Goal: Information Seeking & Learning: Learn about a topic

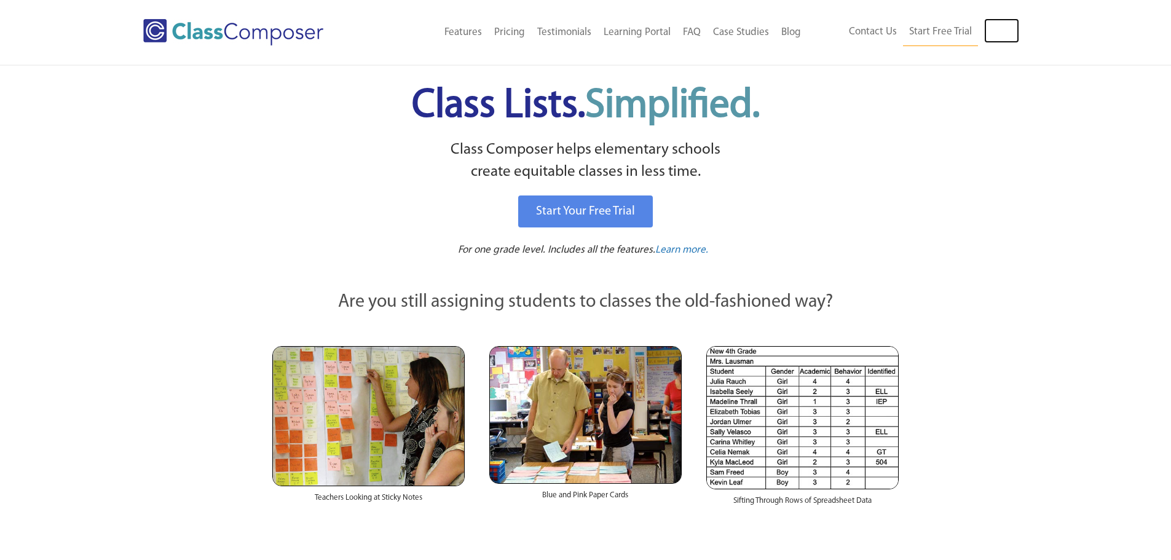
click at [997, 28] on link "Log In" at bounding box center [1001, 30] width 35 height 25
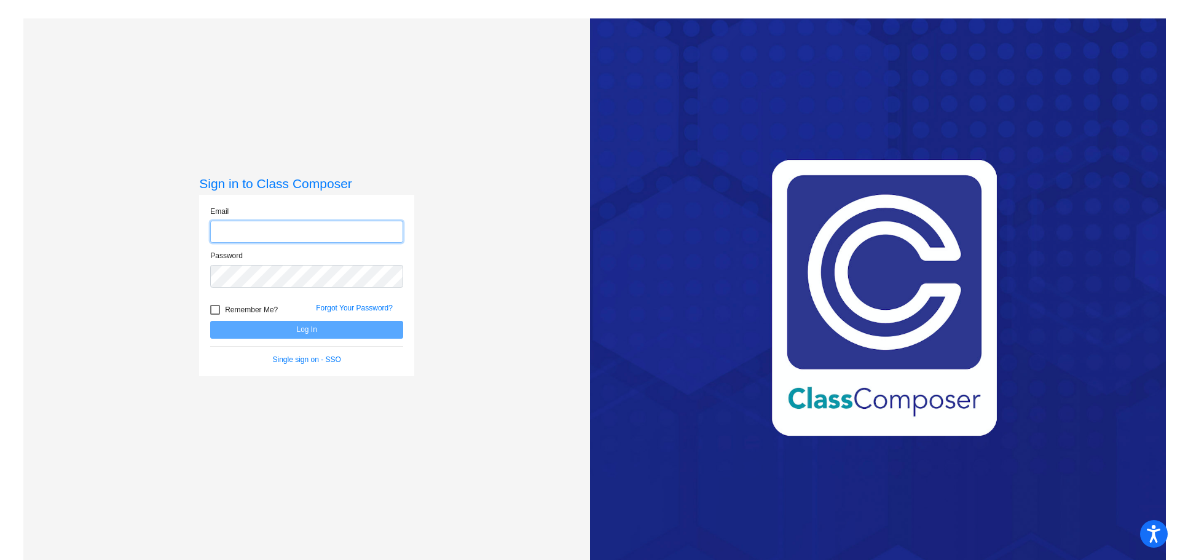
type input "rprice2@ceres.k12.ca.us"
click at [296, 326] on button "Log In" at bounding box center [306, 330] width 193 height 18
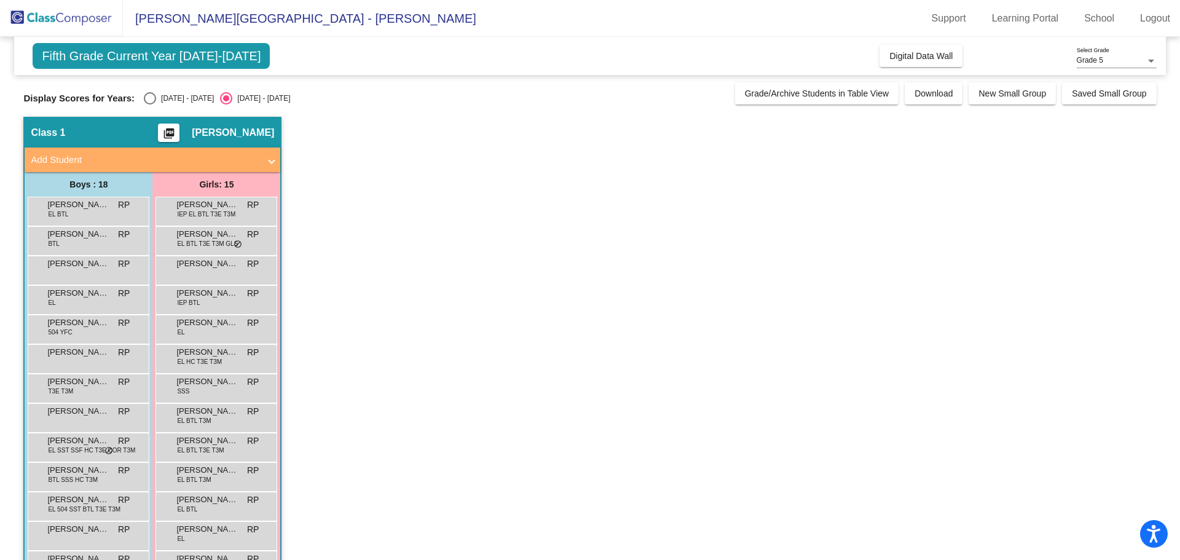
click at [188, 100] on div "2024 - 2025" at bounding box center [185, 98] width 58 height 11
click at [150, 104] on input "2024 - 2025" at bounding box center [149, 104] width 1 height 1
radio input "true"
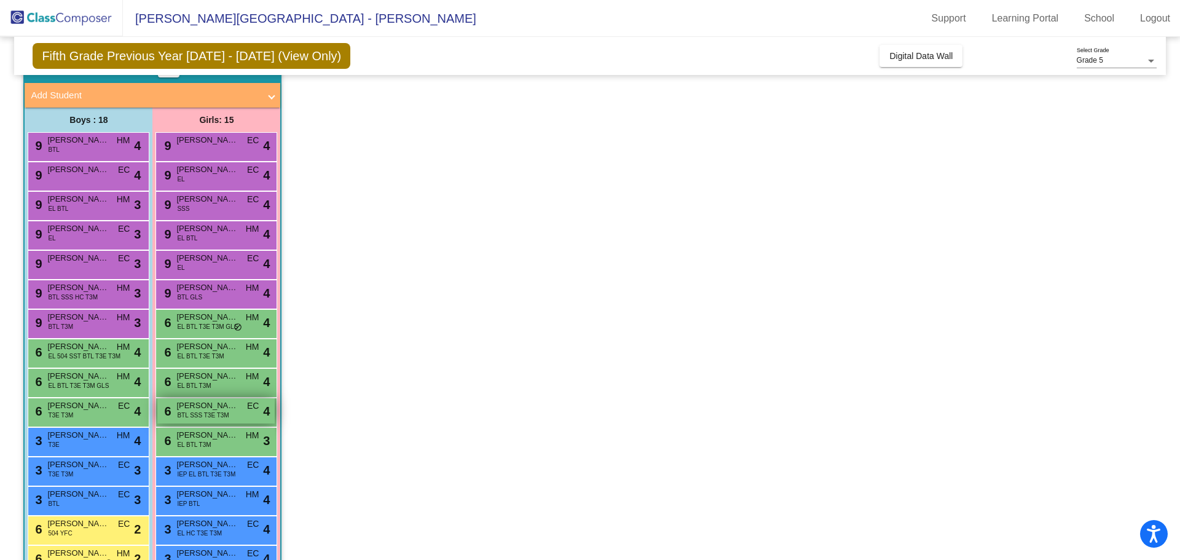
scroll to position [187, 0]
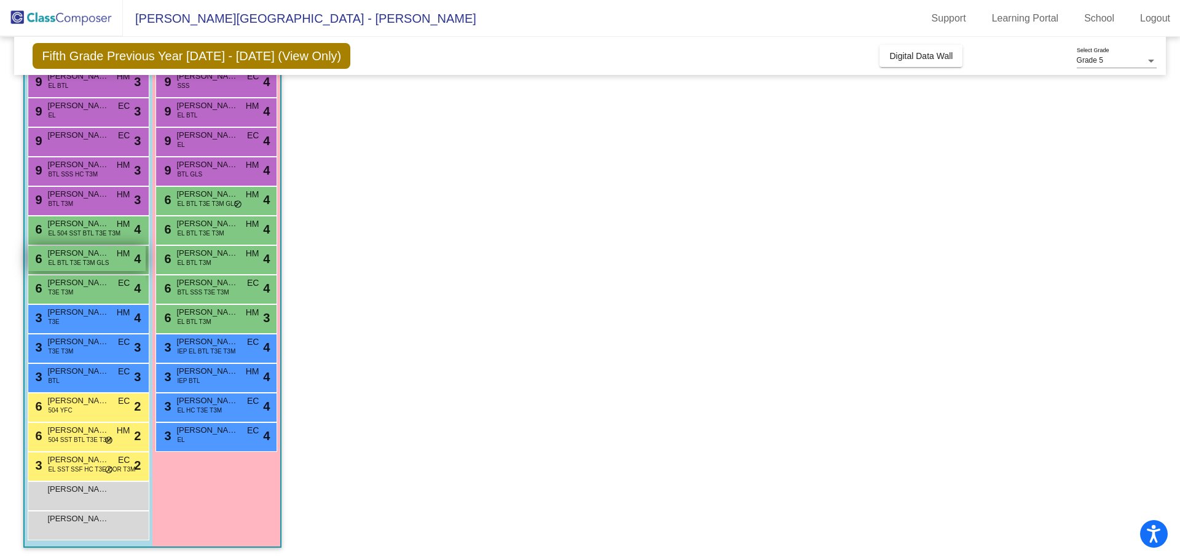
click at [106, 264] on span "EL BTL T3E T3M GLS" at bounding box center [78, 262] width 61 height 9
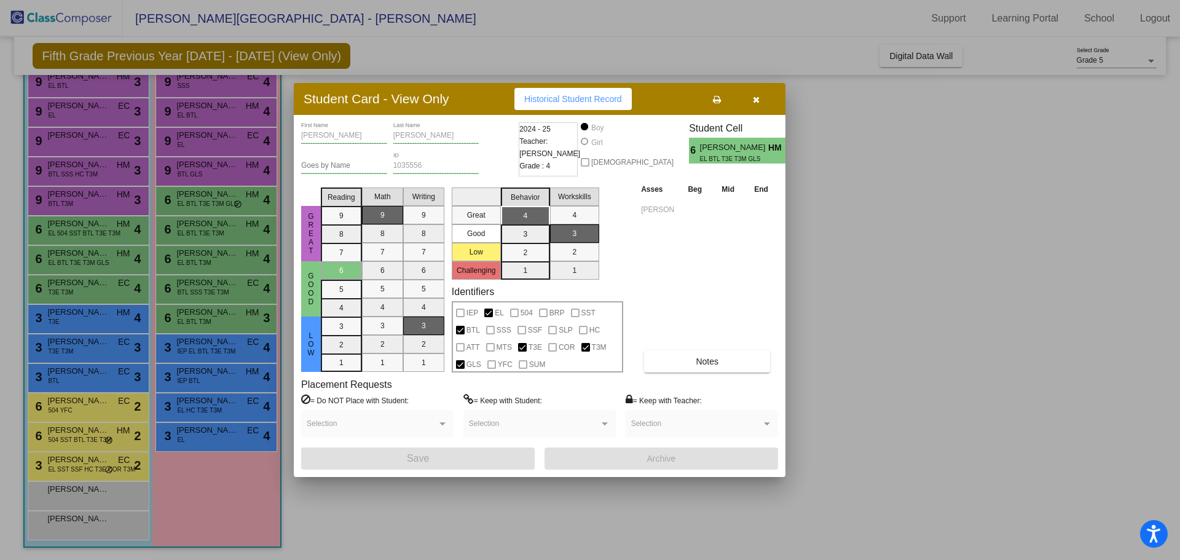
click at [701, 378] on div "Pedro First Name Piceno-Rodriguez Last Name Goes by Name 1035556 ID 2024 - 25 T…" at bounding box center [539, 295] width 477 height 347
click at [699, 370] on button "Notes" at bounding box center [707, 361] width 126 height 22
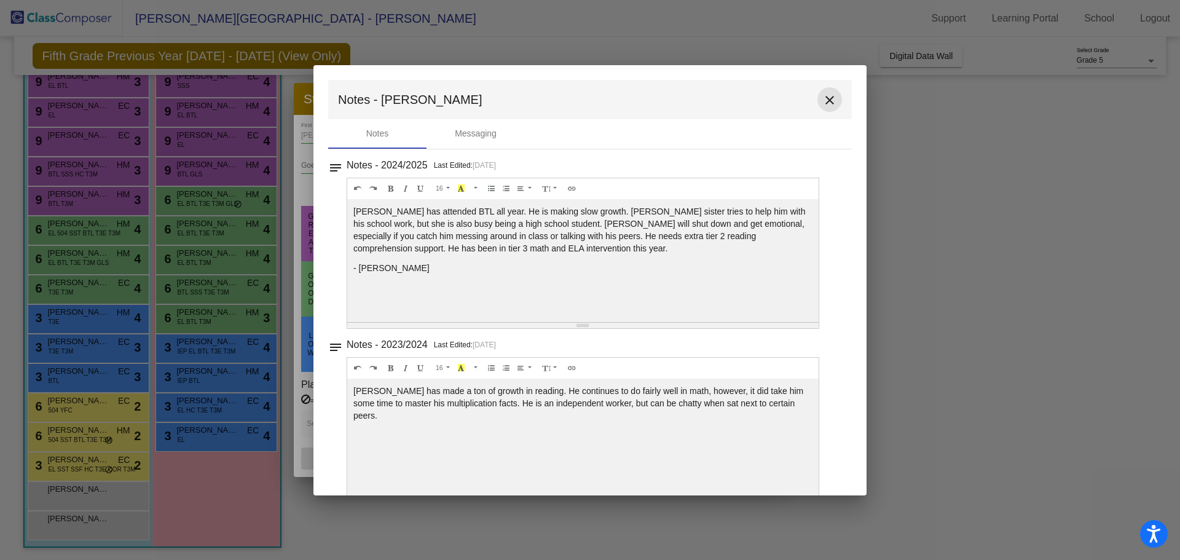
click at [829, 90] on button "close" at bounding box center [829, 99] width 25 height 25
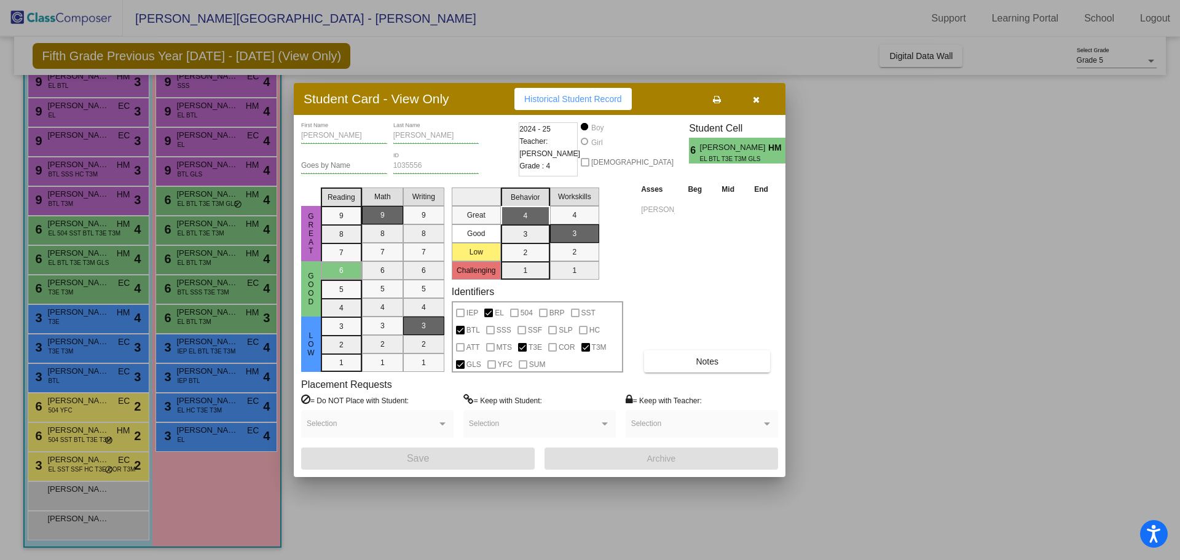
click at [760, 97] on button "button" at bounding box center [755, 99] width 39 height 22
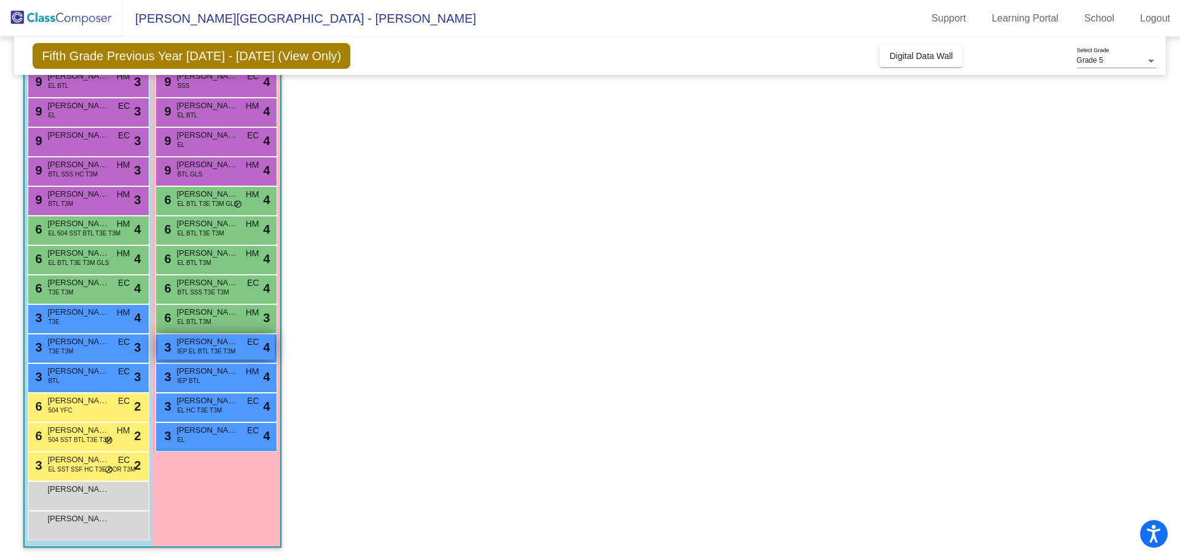
click at [198, 350] on span "IEP EL BTL T3E T3M" at bounding box center [206, 351] width 58 height 9
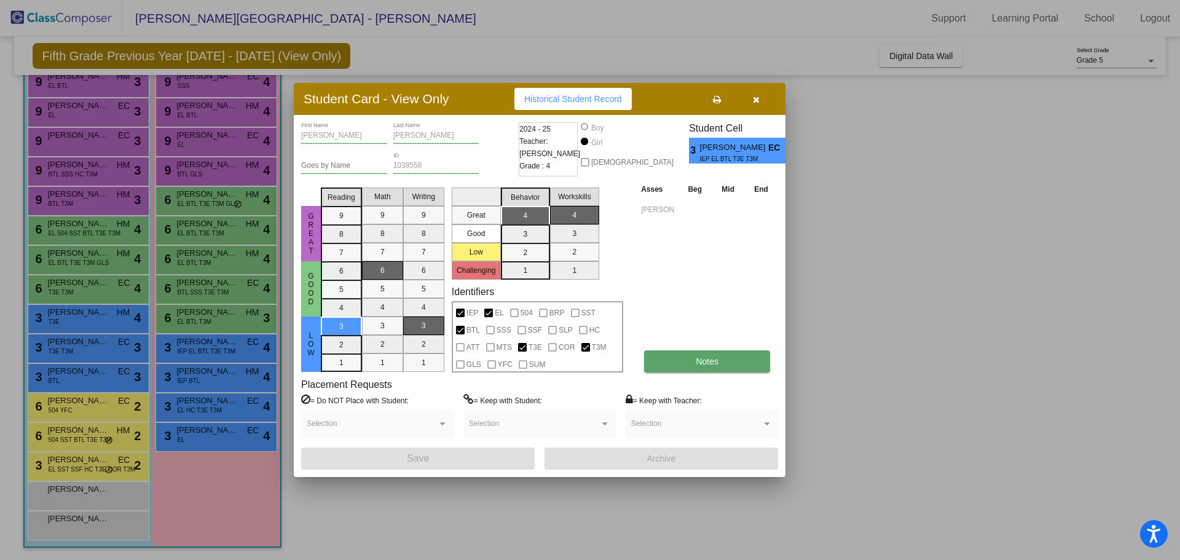
click at [709, 362] on span "Notes" at bounding box center [707, 361] width 23 height 10
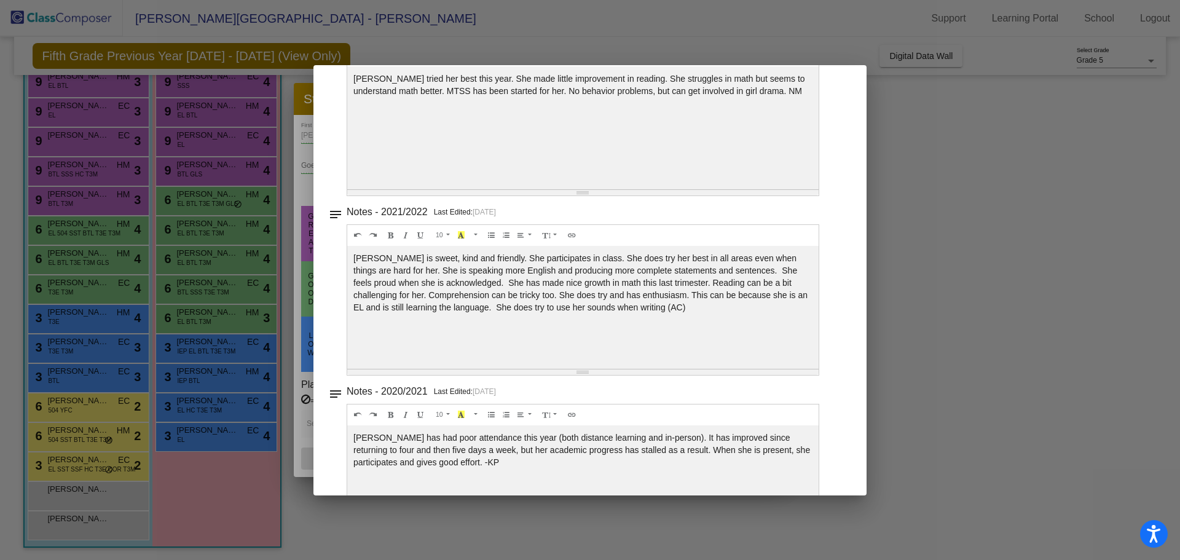
scroll to position [0, 0]
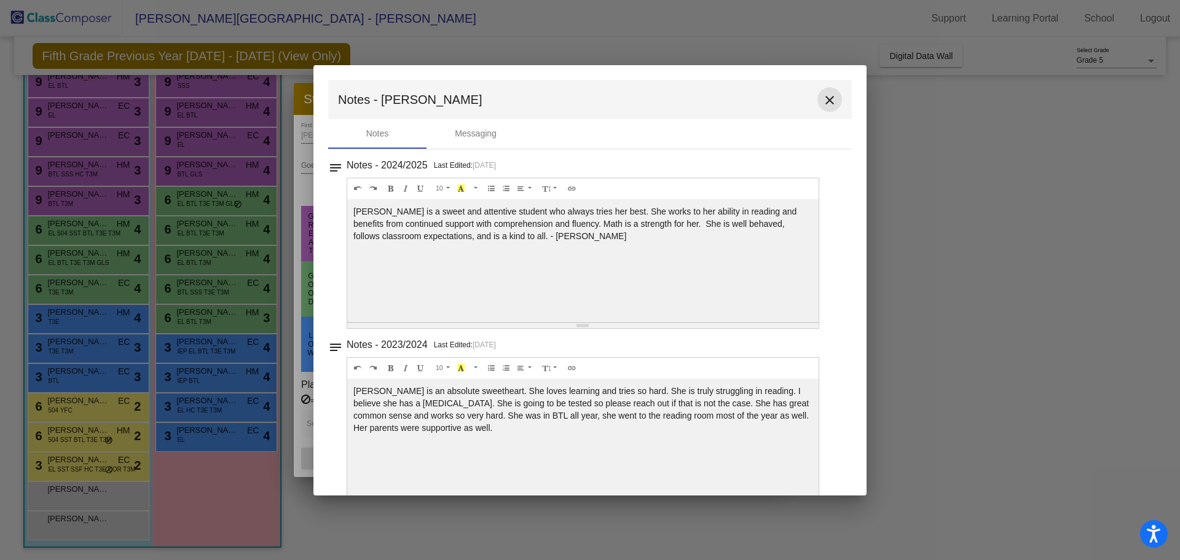
click at [828, 96] on mat-icon "close" at bounding box center [829, 100] width 15 height 15
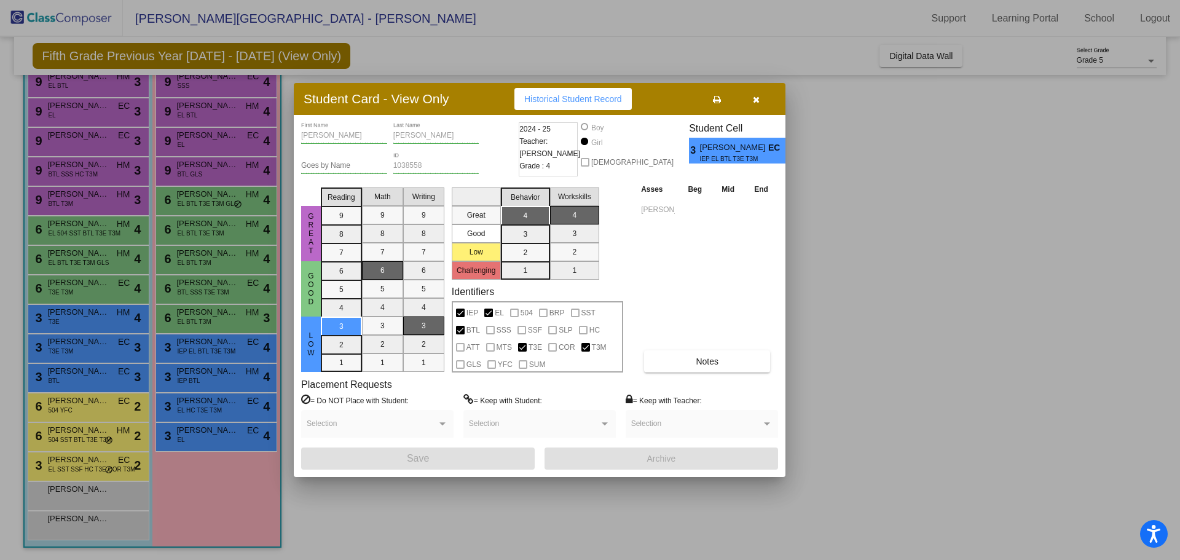
click at [761, 102] on button "button" at bounding box center [755, 99] width 39 height 22
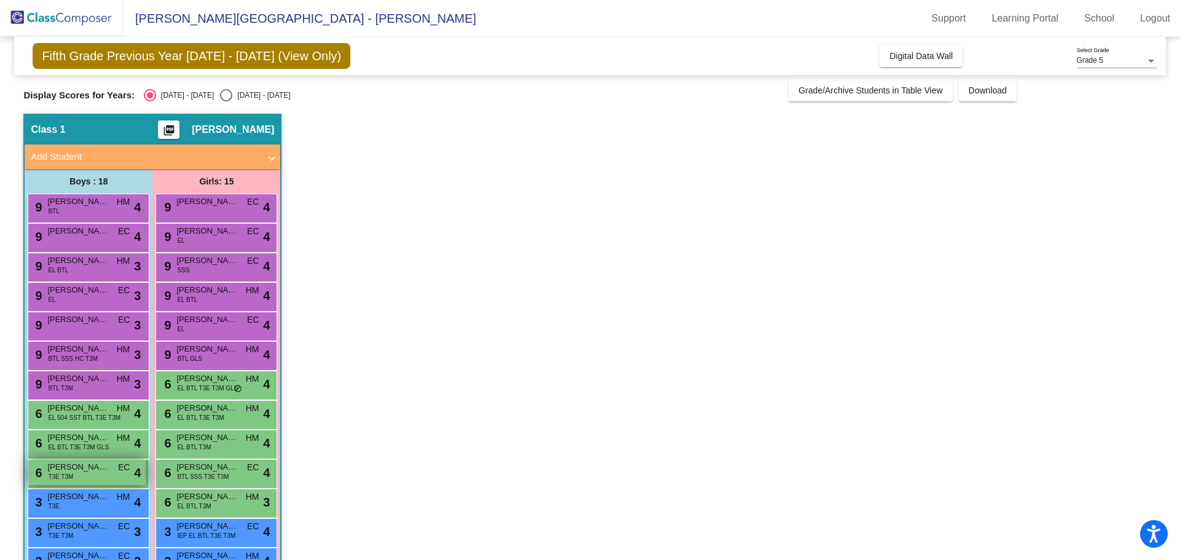
scroll to position [187, 0]
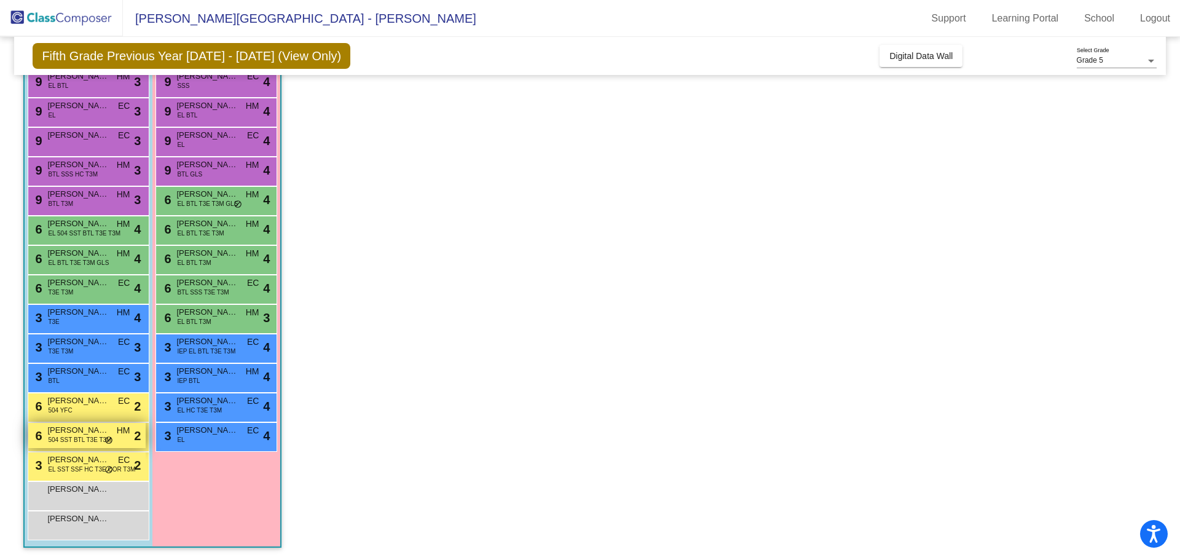
click at [84, 434] on span "Ricardo Ochoa JR" at bounding box center [77, 430] width 61 height 12
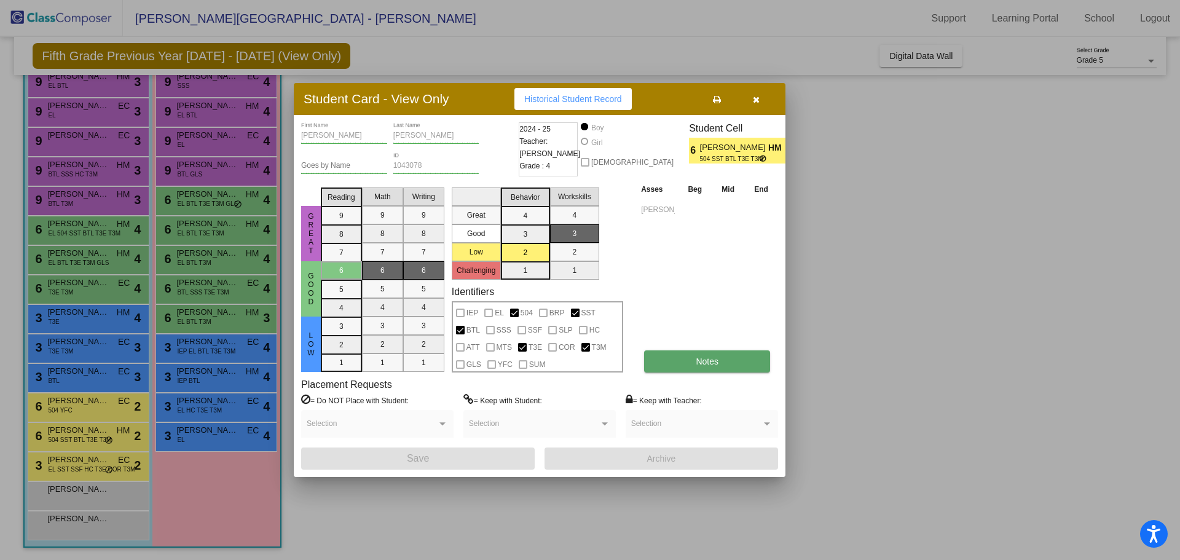
click at [723, 355] on button "Notes" at bounding box center [707, 361] width 126 height 22
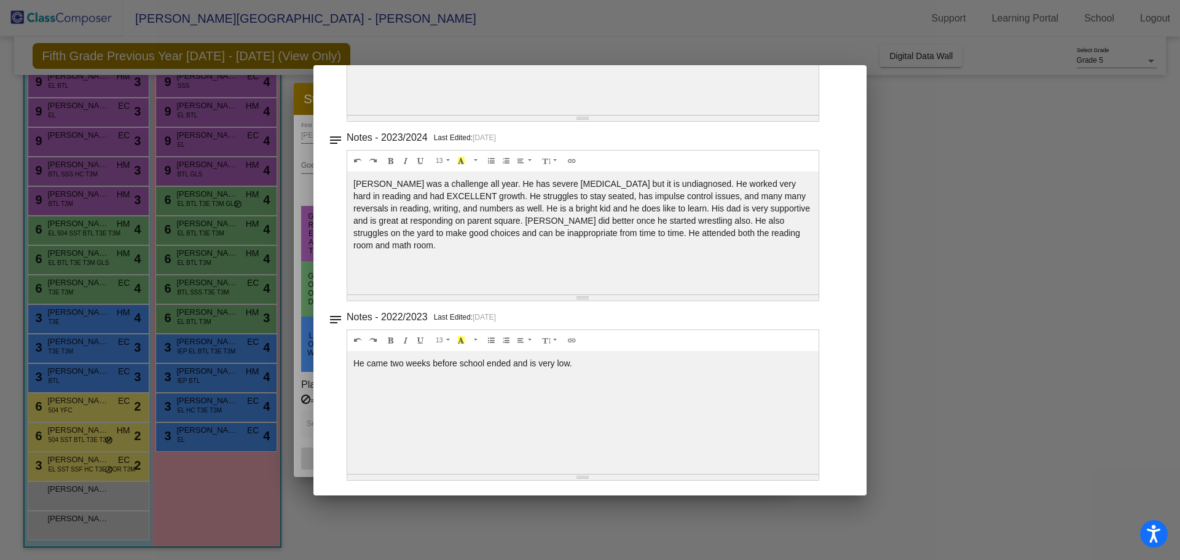
scroll to position [0, 0]
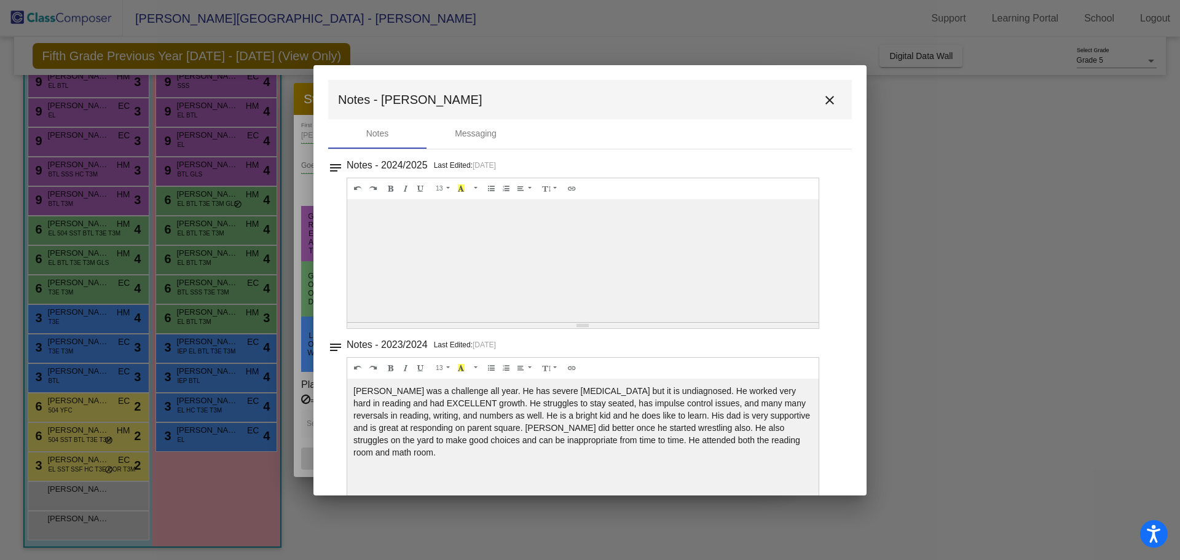
click at [817, 103] on button "close" at bounding box center [829, 99] width 25 height 25
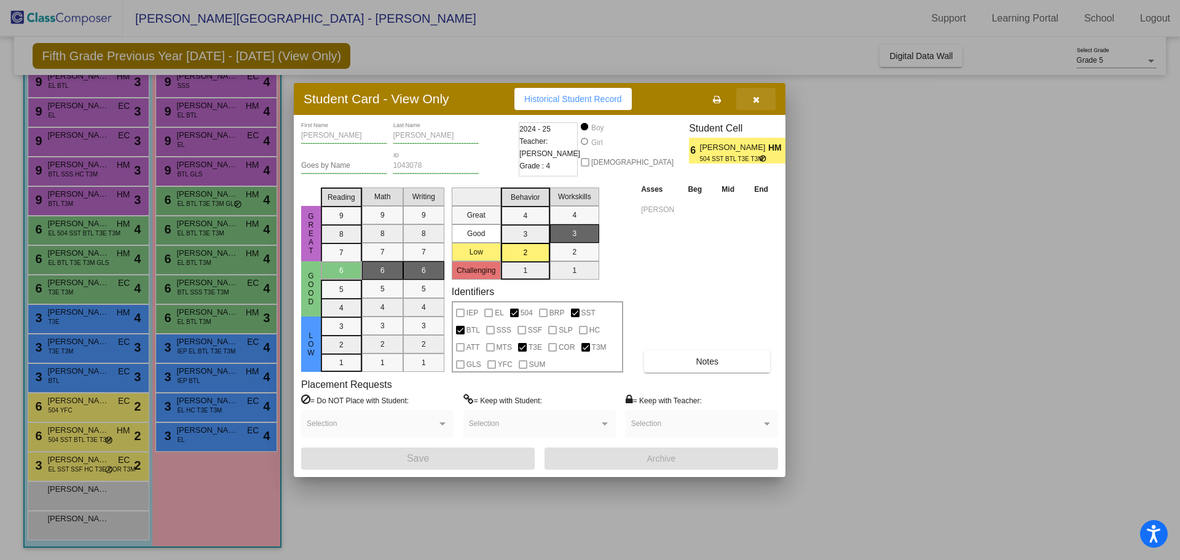
click at [753, 103] on icon "button" at bounding box center [756, 99] width 7 height 9
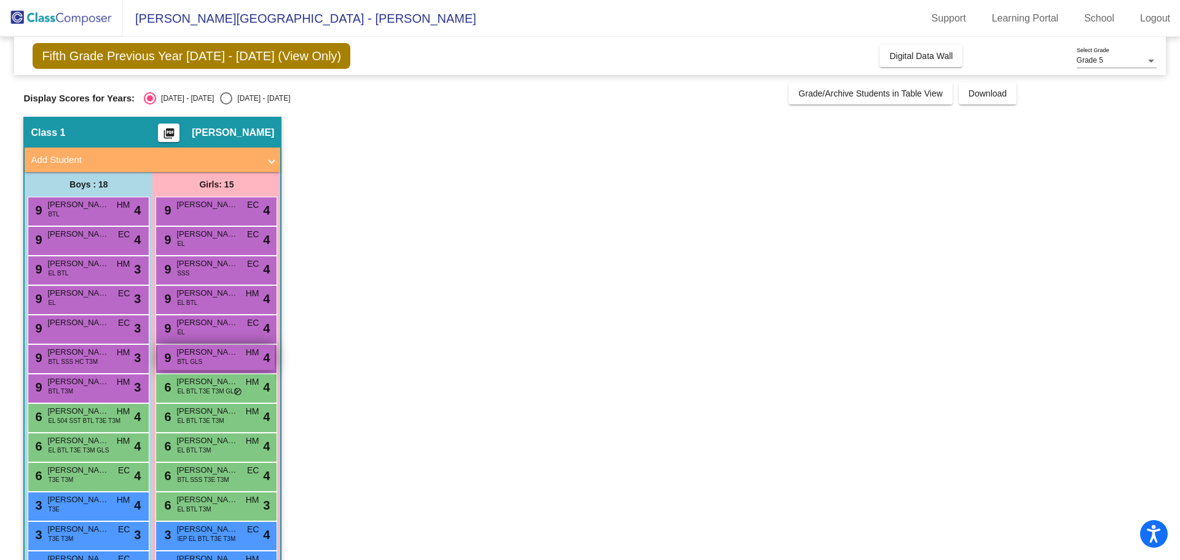
click at [232, 358] on span "Sofia Moya" at bounding box center [206, 352] width 61 height 12
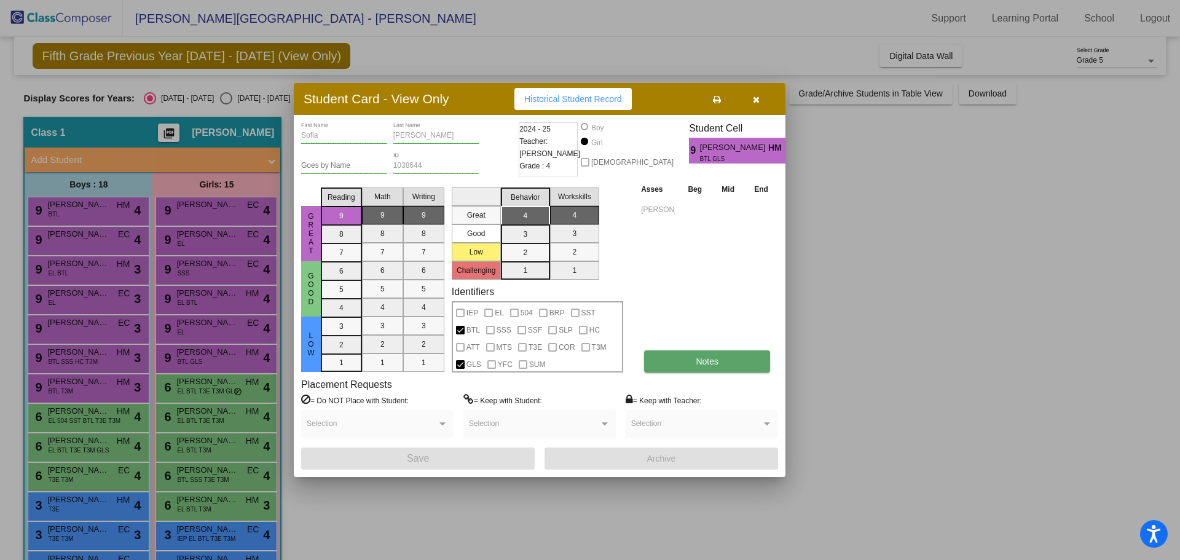
click at [688, 369] on button "Notes" at bounding box center [707, 361] width 126 height 22
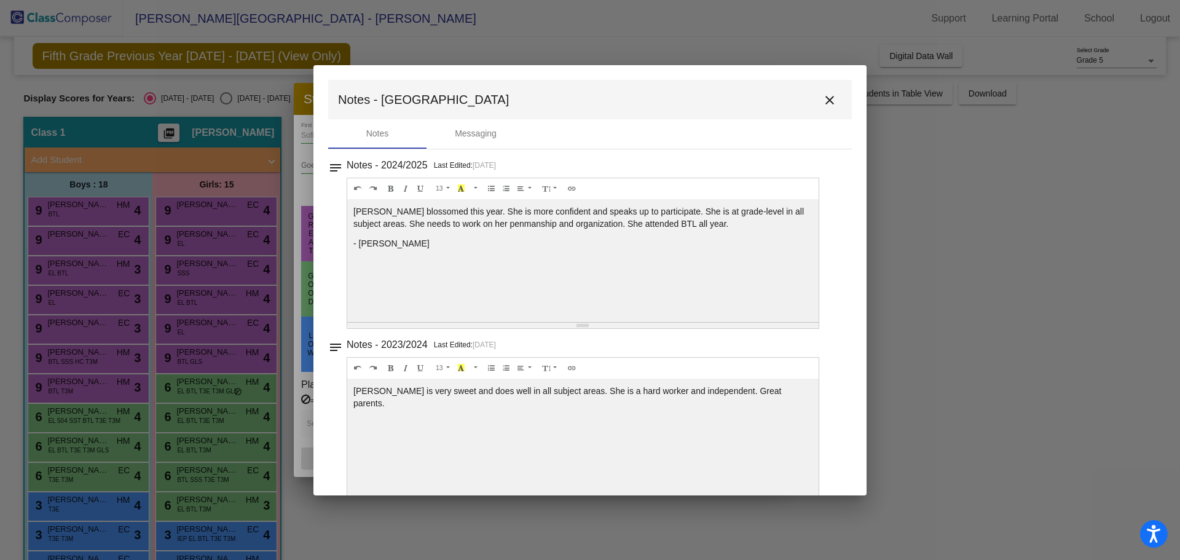
click at [843, 96] on mat-toolbar "Notes - Sofia close" at bounding box center [590, 99] width 524 height 39
click at [827, 96] on mat-icon "close" at bounding box center [829, 100] width 15 height 15
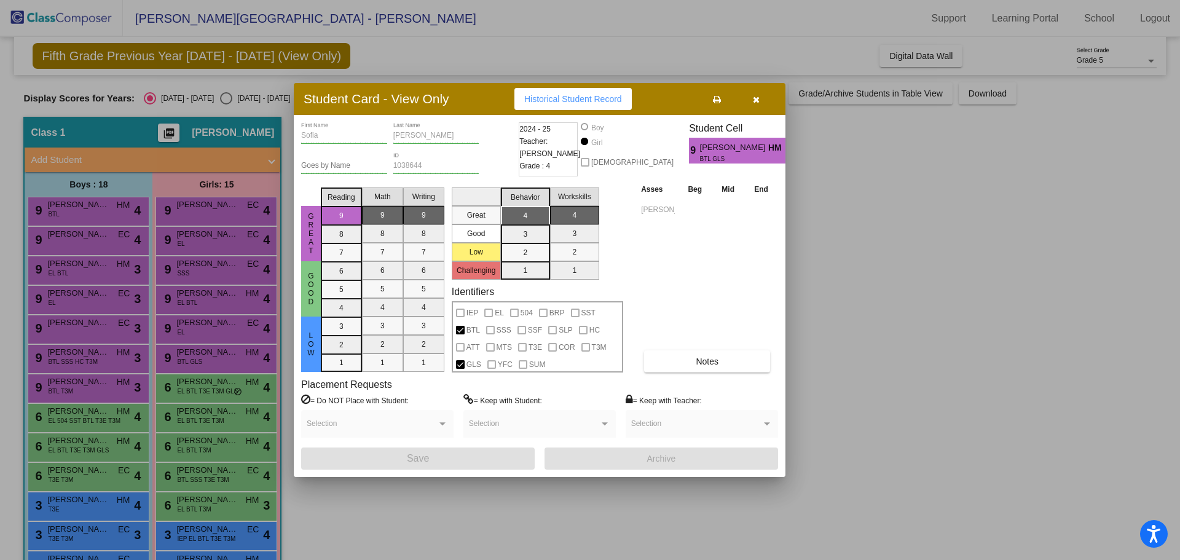
click at [766, 103] on button "button" at bounding box center [755, 99] width 39 height 22
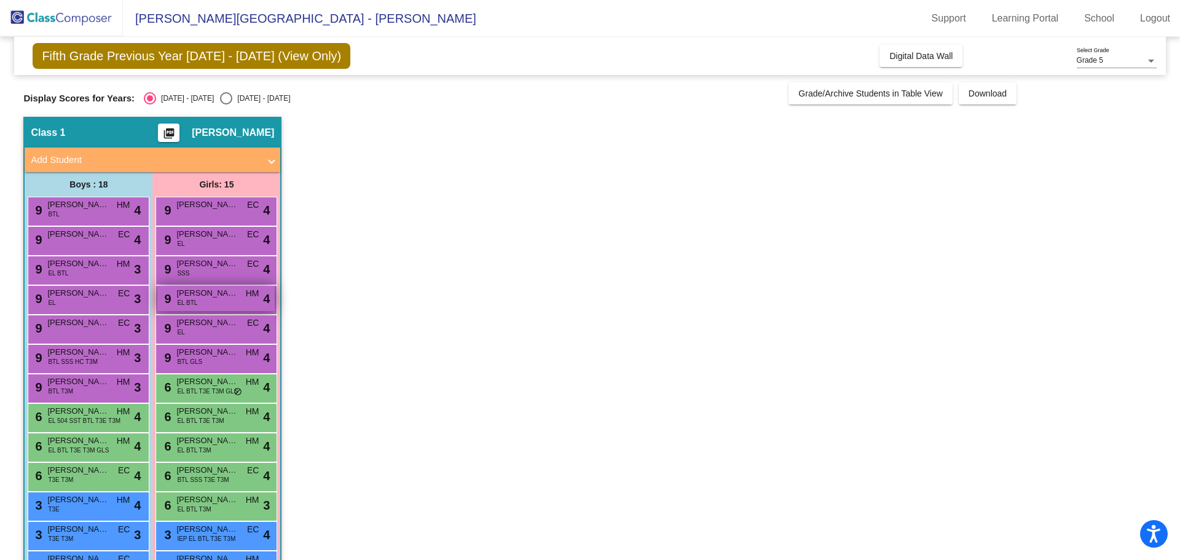
click at [200, 294] on span "Roselynn Villegas-Paz" at bounding box center [206, 293] width 61 height 12
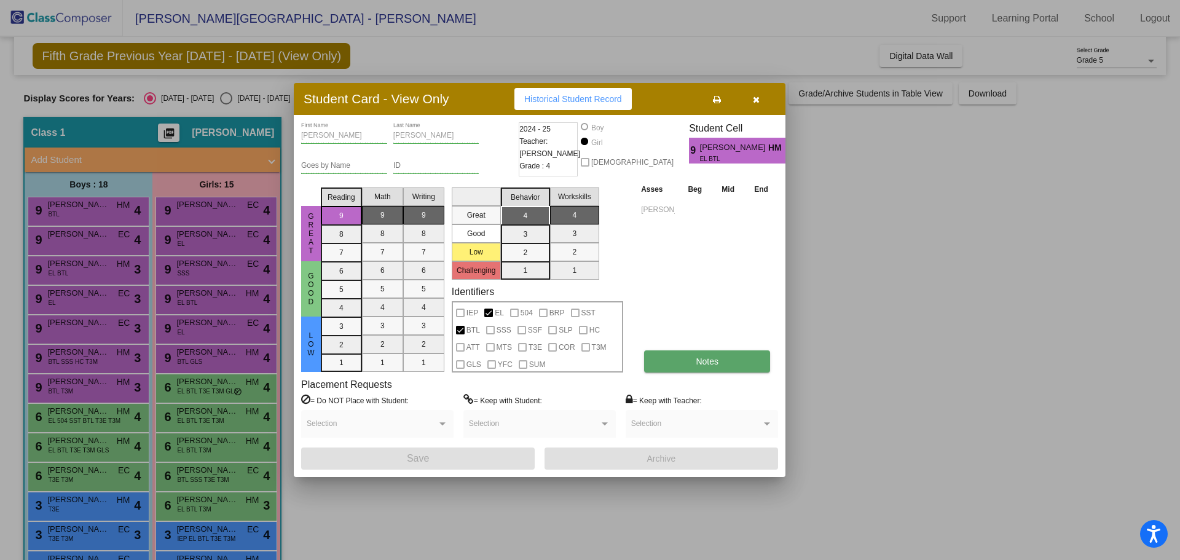
click at [729, 359] on button "Notes" at bounding box center [707, 361] width 126 height 22
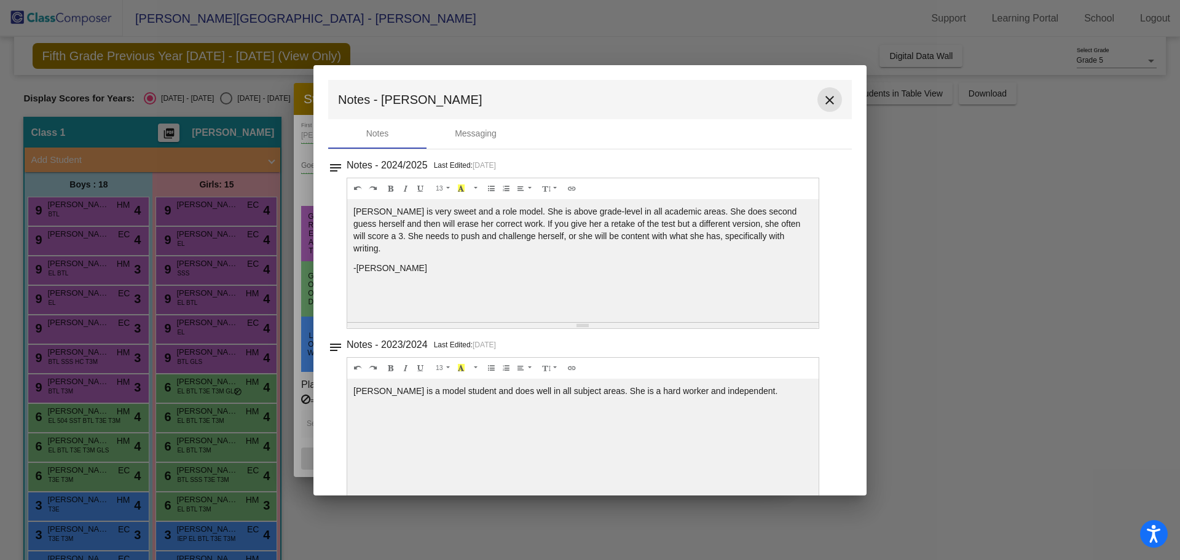
click at [830, 104] on mat-icon "close" at bounding box center [829, 100] width 15 height 15
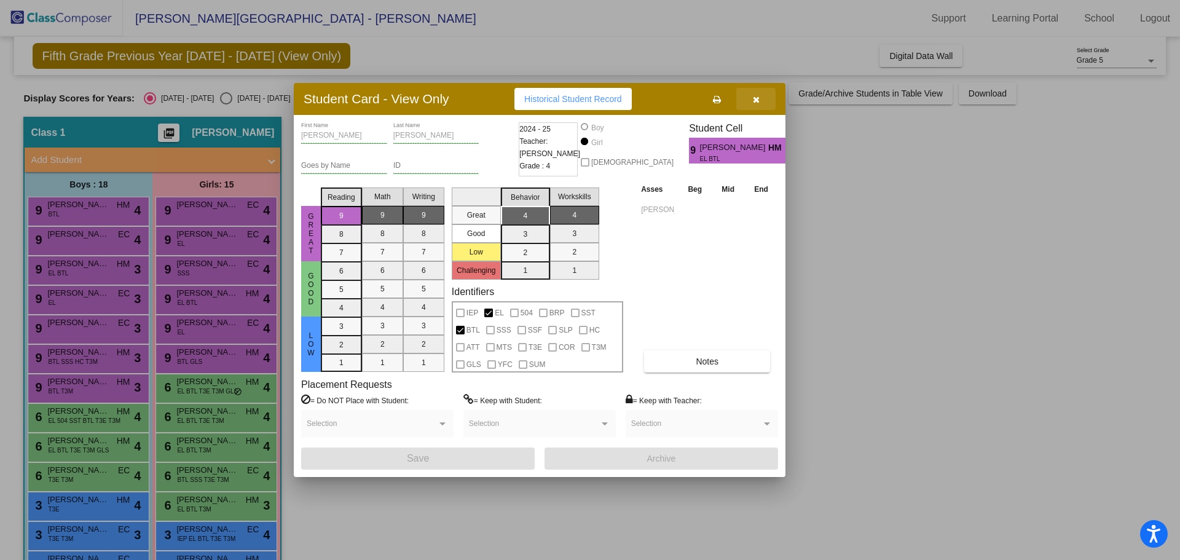
click at [748, 93] on button "button" at bounding box center [755, 99] width 39 height 22
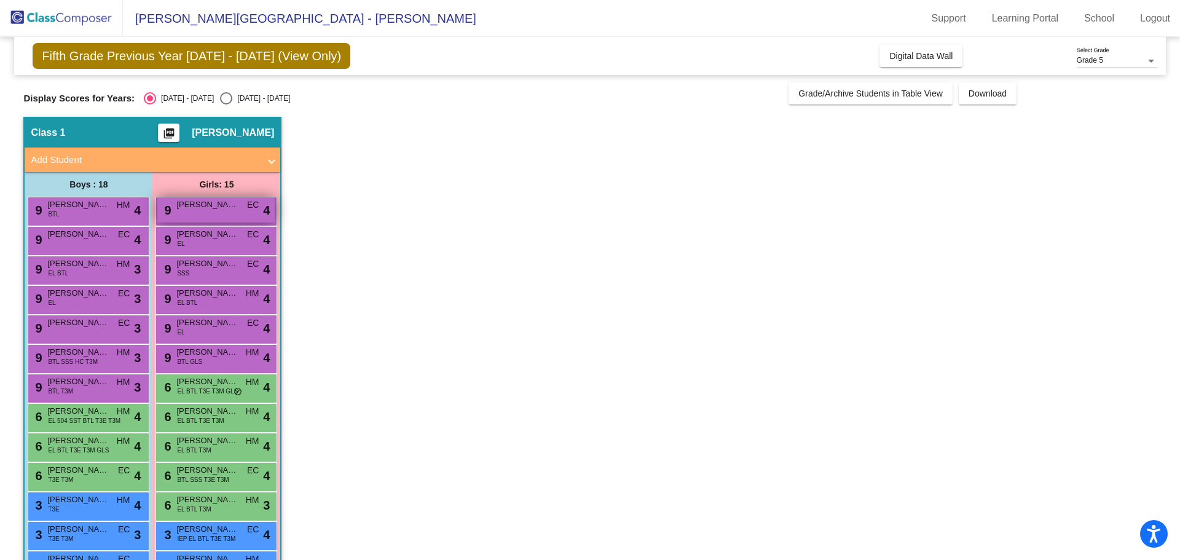
click at [224, 216] on div "9 Graycie Marquez EC lock do_not_disturb_alt 4" at bounding box center [215, 209] width 117 height 25
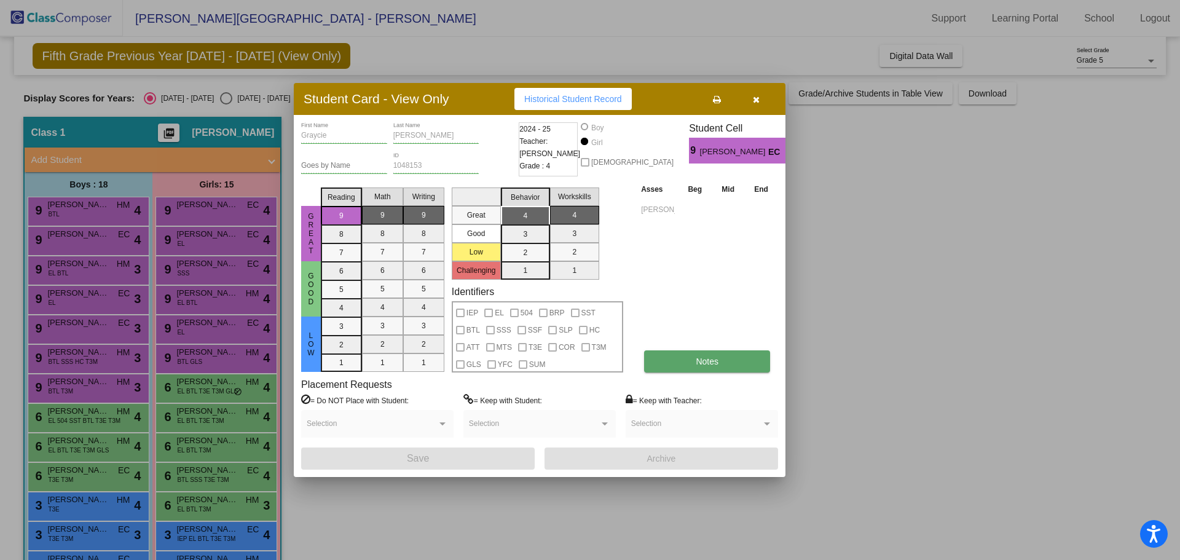
click at [682, 357] on button "Notes" at bounding box center [707, 361] width 126 height 22
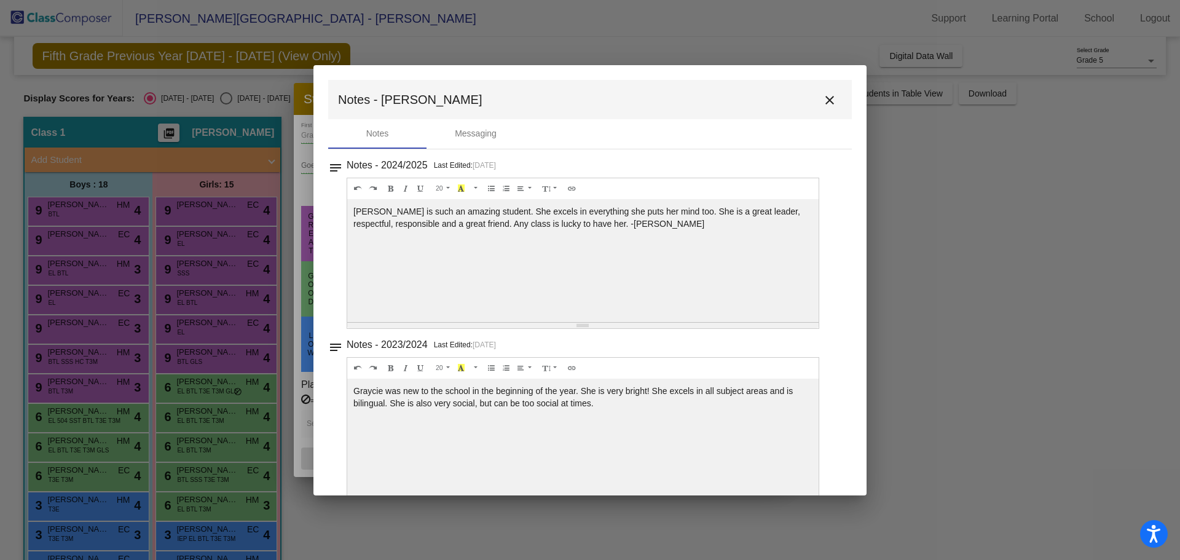
click at [827, 99] on mat-icon "close" at bounding box center [829, 100] width 15 height 15
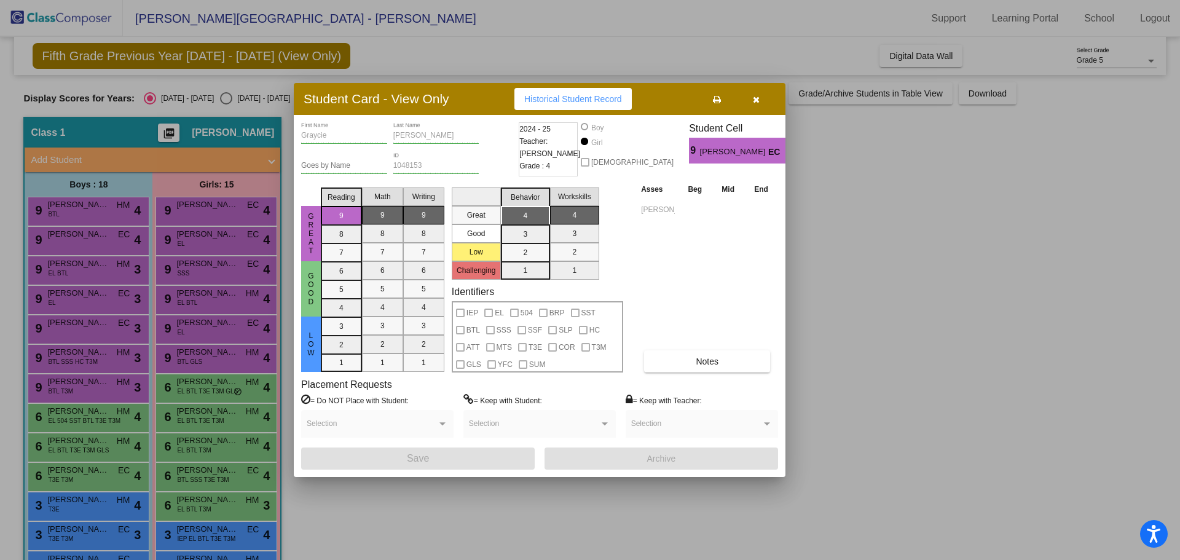
click at [753, 104] on icon "button" at bounding box center [756, 99] width 7 height 9
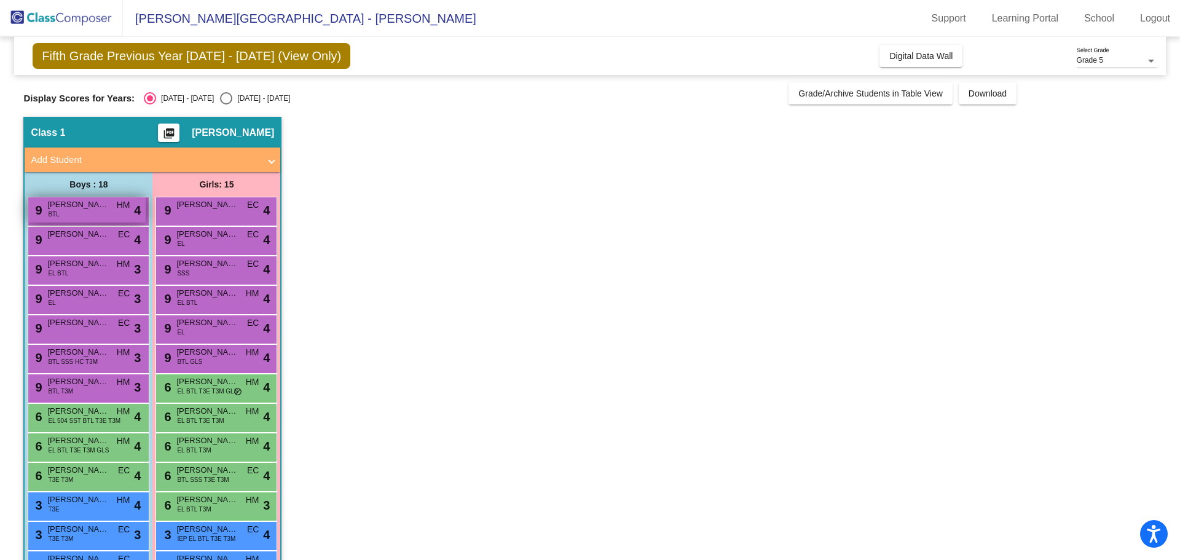
click at [105, 206] on span "Adrian Oliveros" at bounding box center [77, 204] width 61 height 12
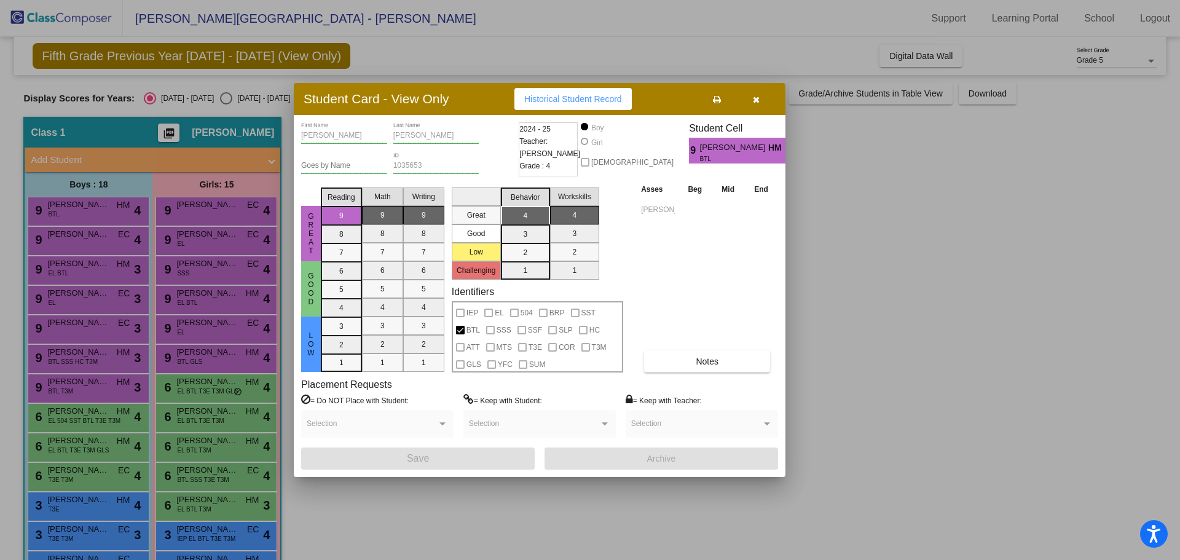
click at [743, 108] on div "Student Card - View Only Historical Student Record" at bounding box center [540, 99] width 492 height 32
click at [749, 102] on button "button" at bounding box center [755, 99] width 39 height 22
